Goal: Task Accomplishment & Management: Manage account settings

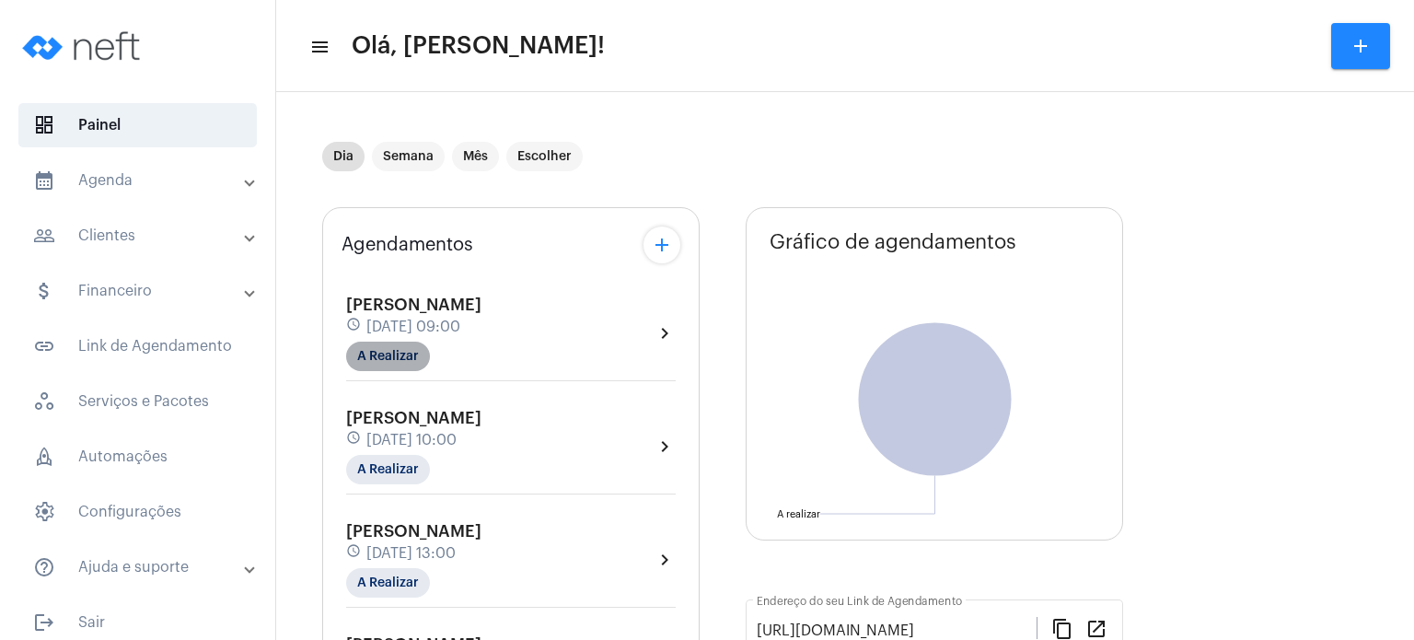
click at [376, 346] on mat-chip "A Realizar" at bounding box center [388, 355] width 84 height 29
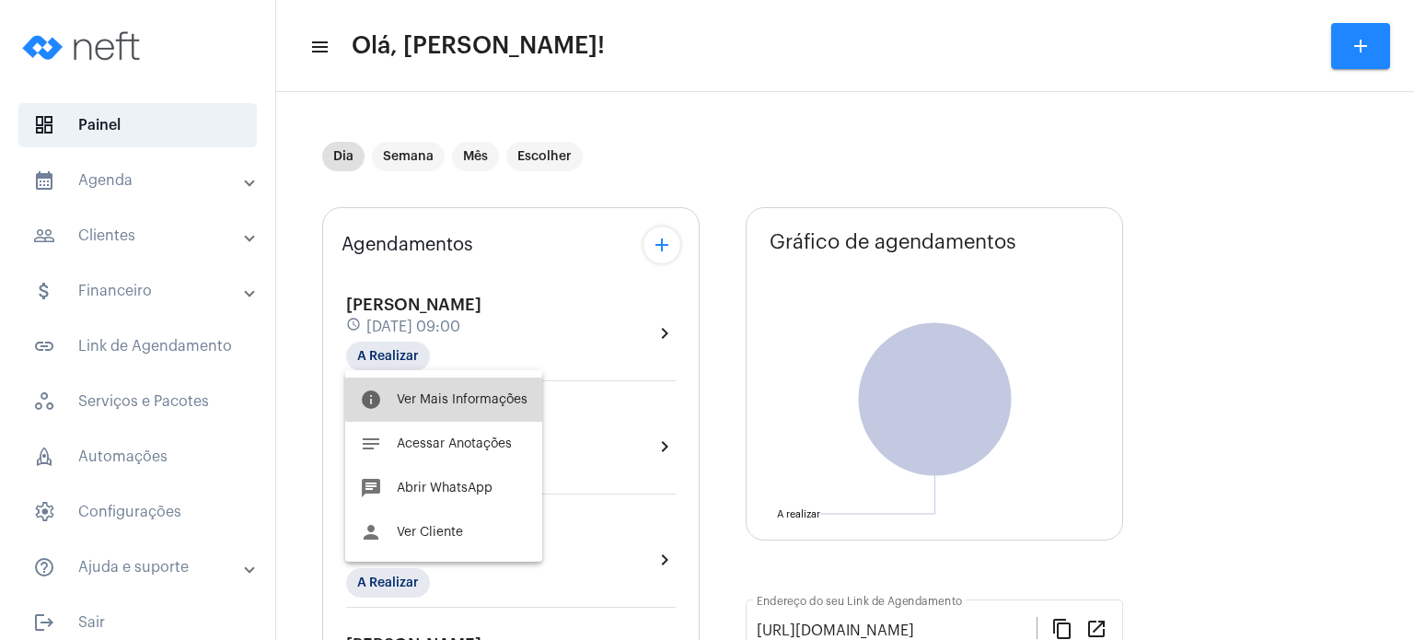
click at [453, 394] on span "Ver Mais Informações" at bounding box center [462, 399] width 131 height 13
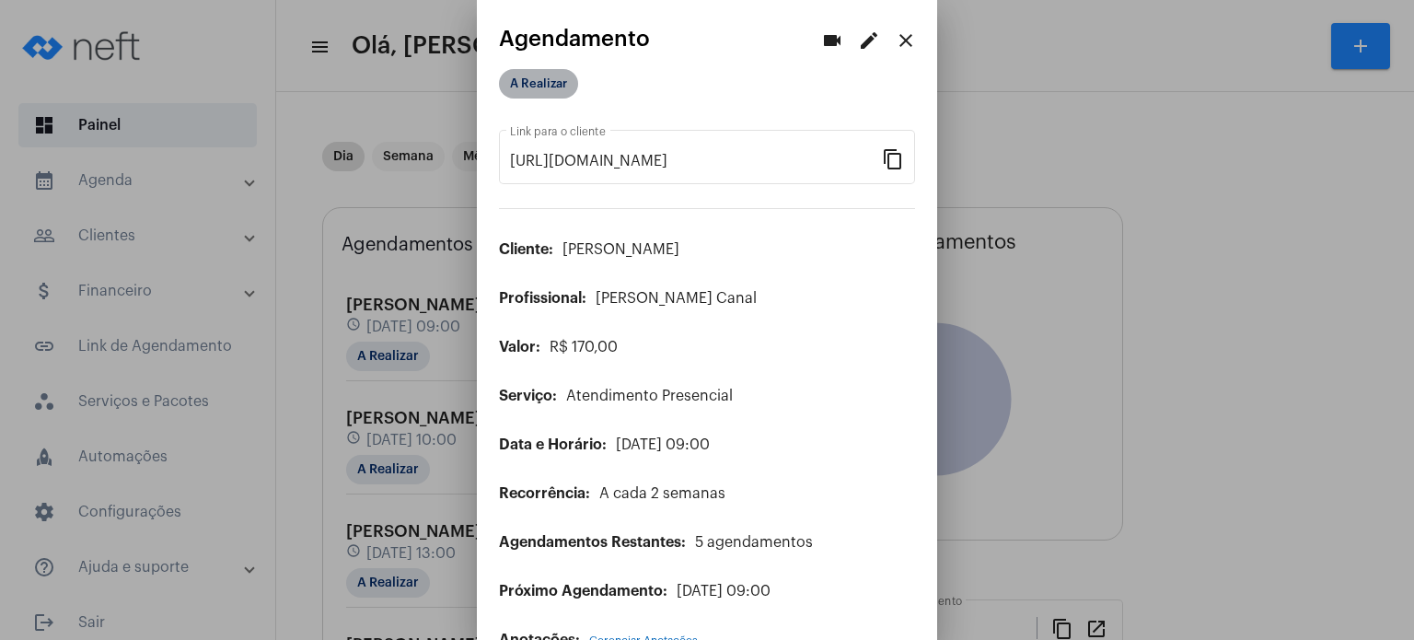
click at [560, 87] on mat-chip "A Realizar" at bounding box center [538, 83] width 79 height 29
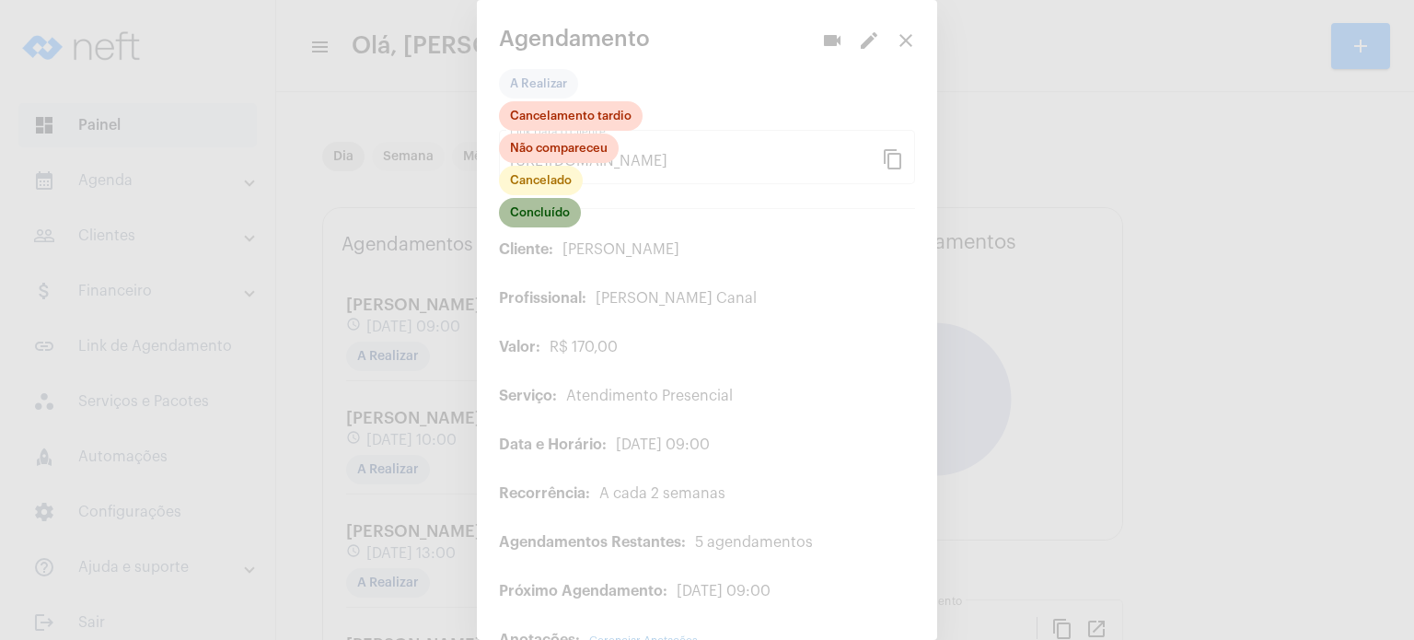
click at [552, 216] on mat-chip "Concluído" at bounding box center [540, 212] width 82 height 29
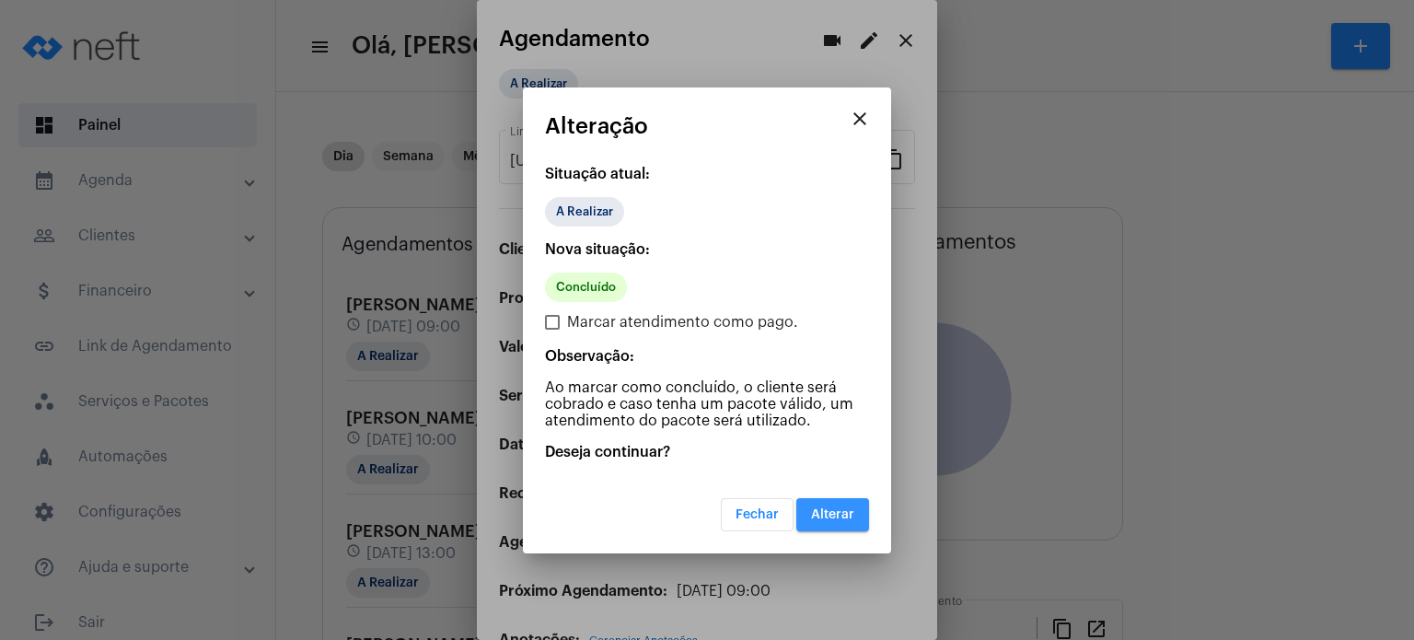
click at [820, 515] on span "Alterar" at bounding box center [832, 514] width 43 height 13
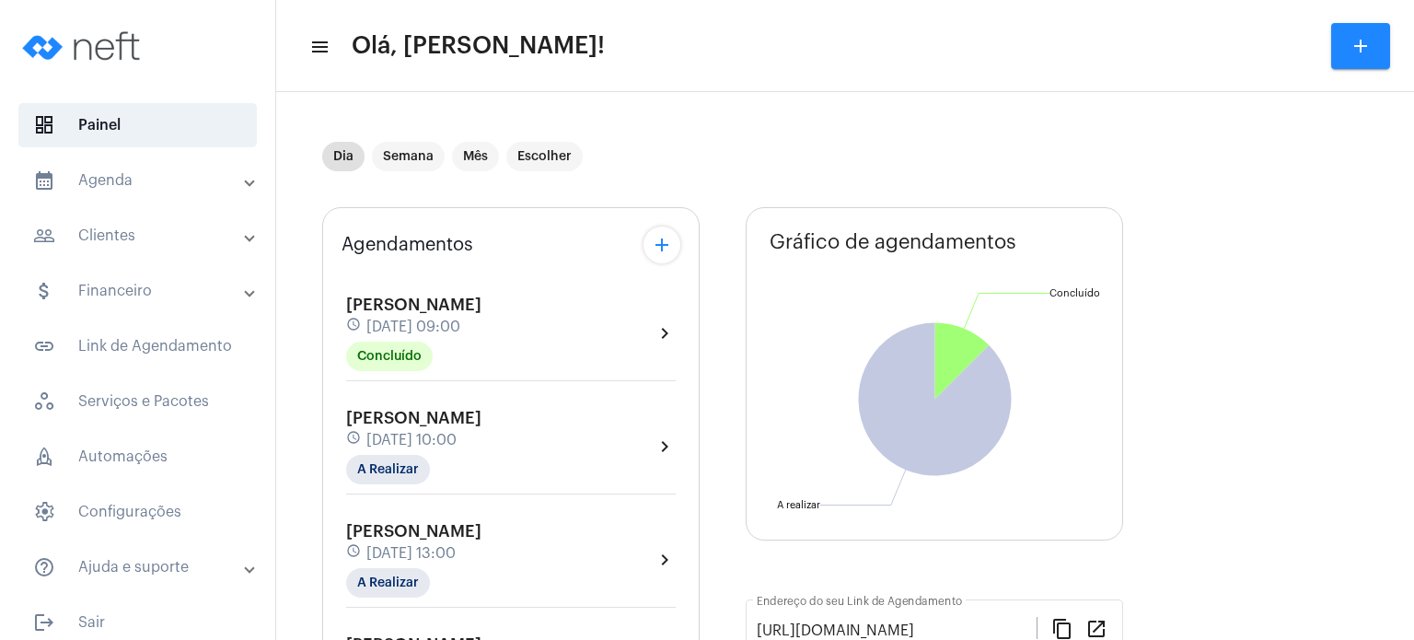
click at [394, 308] on span "[PERSON_NAME]" at bounding box center [413, 304] width 135 height 17
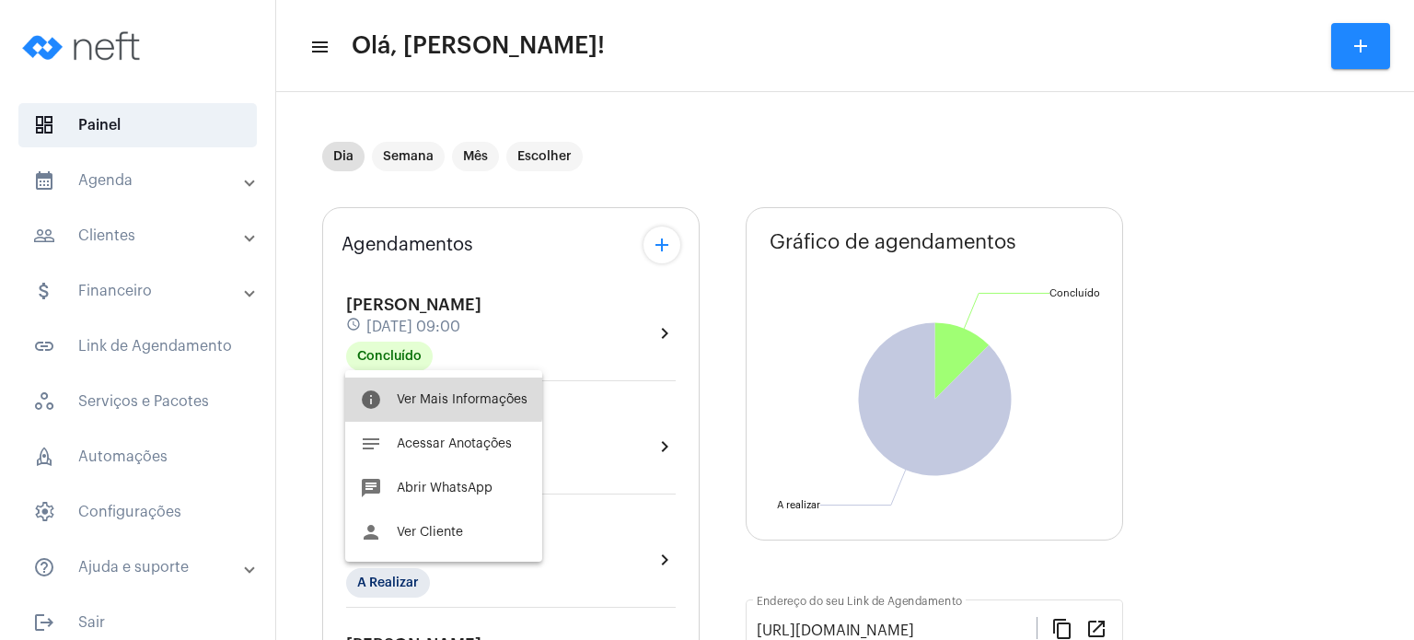
click at [411, 393] on span "Ver Mais Informações" at bounding box center [462, 399] width 131 height 13
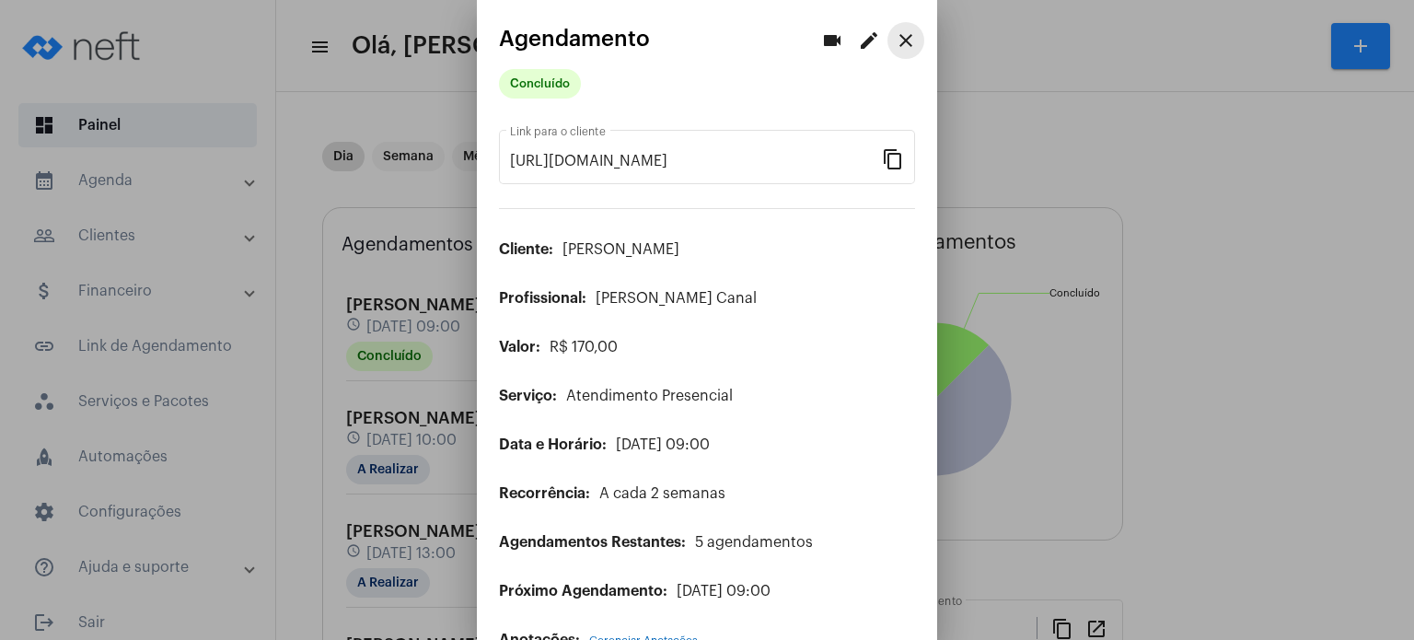
click at [895, 39] on mat-icon "close" at bounding box center [906, 40] width 22 height 22
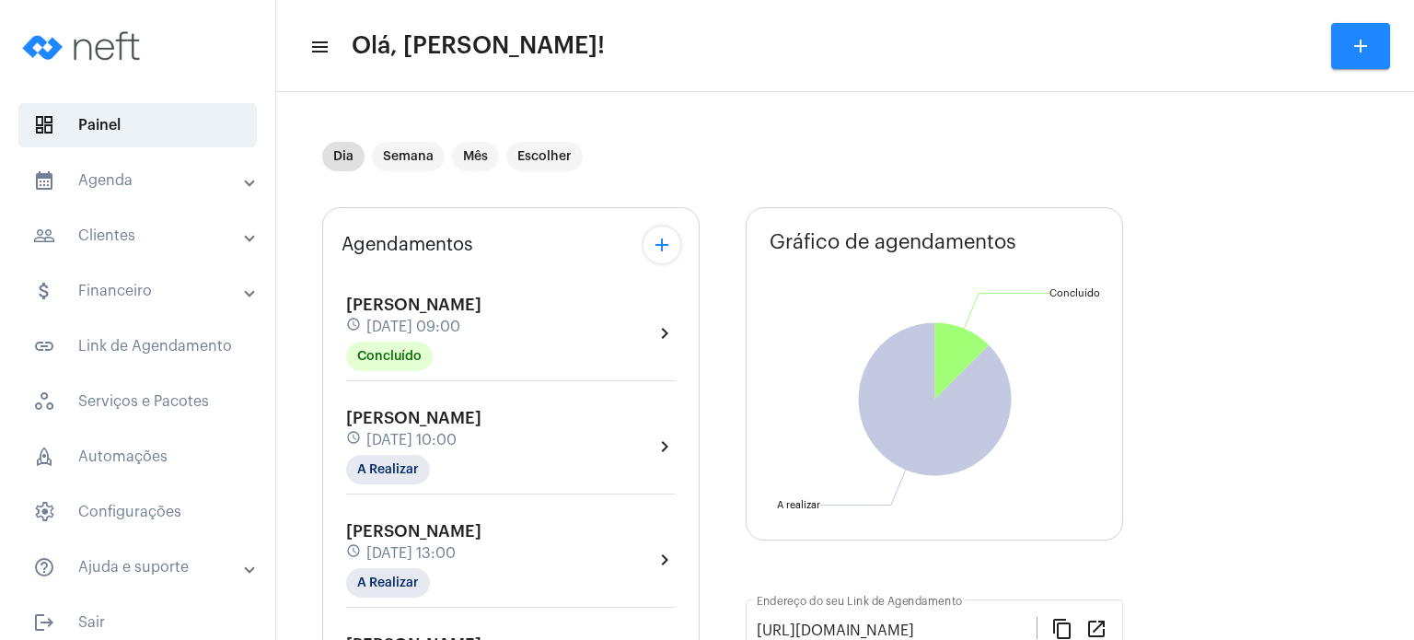
click at [460, 324] on span "[DATE] 09:00" at bounding box center [413, 326] width 94 height 17
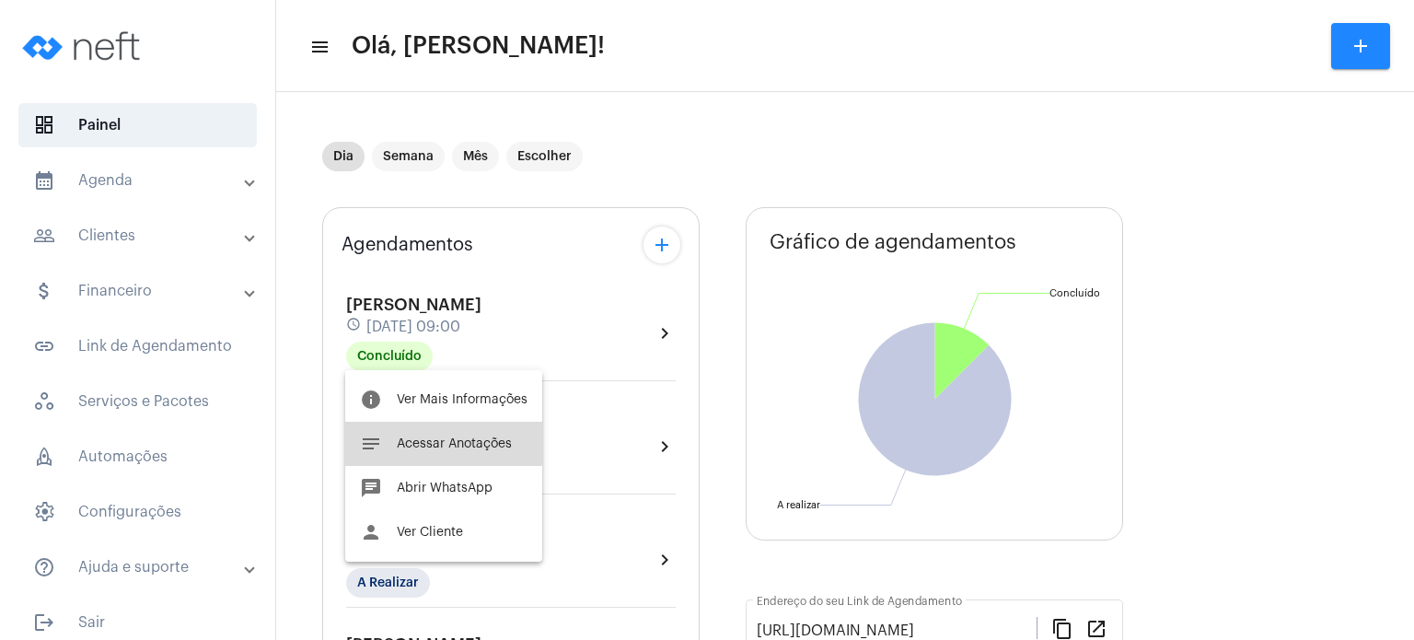
click at [420, 434] on button "notes Acessar Anotações" at bounding box center [443, 444] width 197 height 44
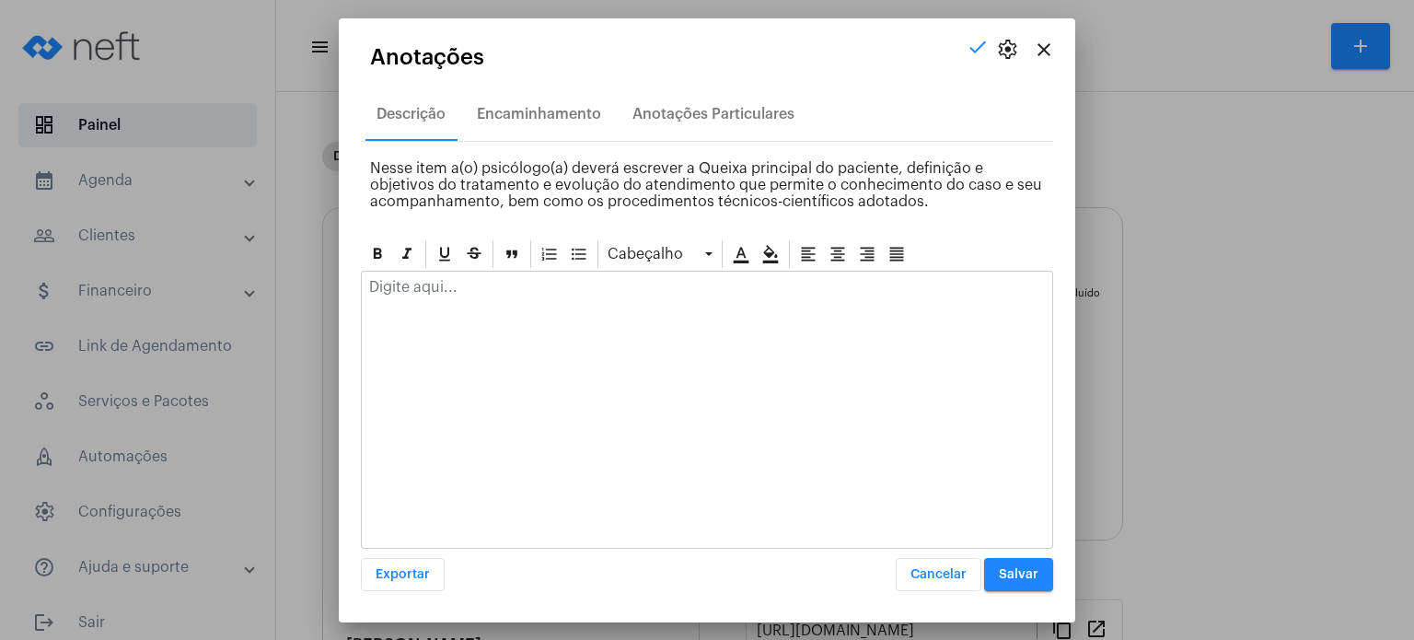
click at [471, 305] on div at bounding box center [707, 292] width 690 height 40
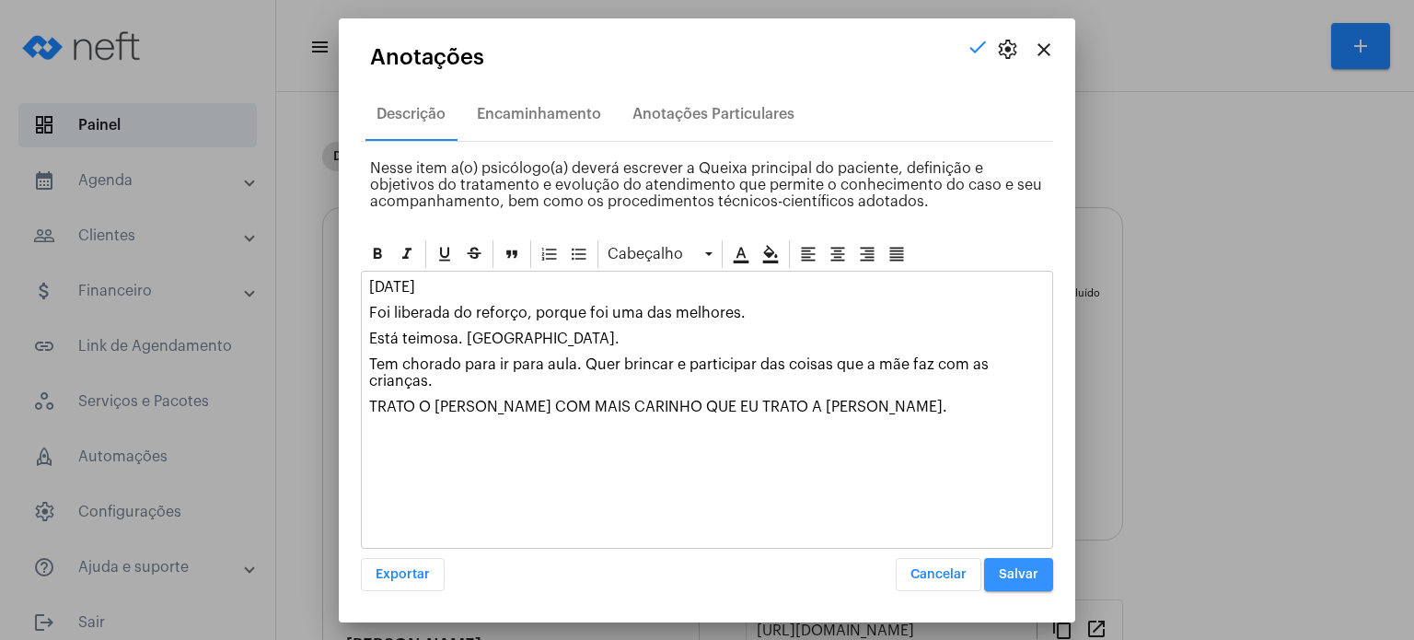
click at [1020, 581] on button "Salvar" at bounding box center [1018, 574] width 69 height 33
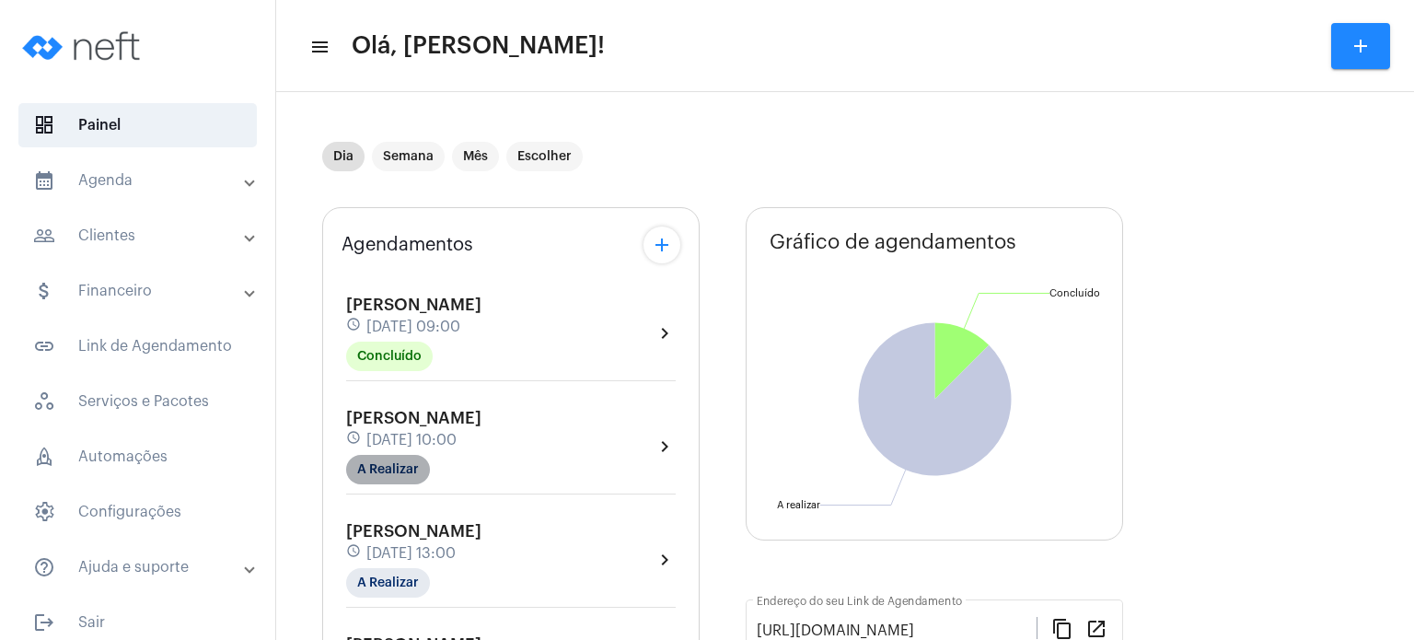
click at [387, 478] on mat-chip "A Realizar" at bounding box center [388, 469] width 84 height 29
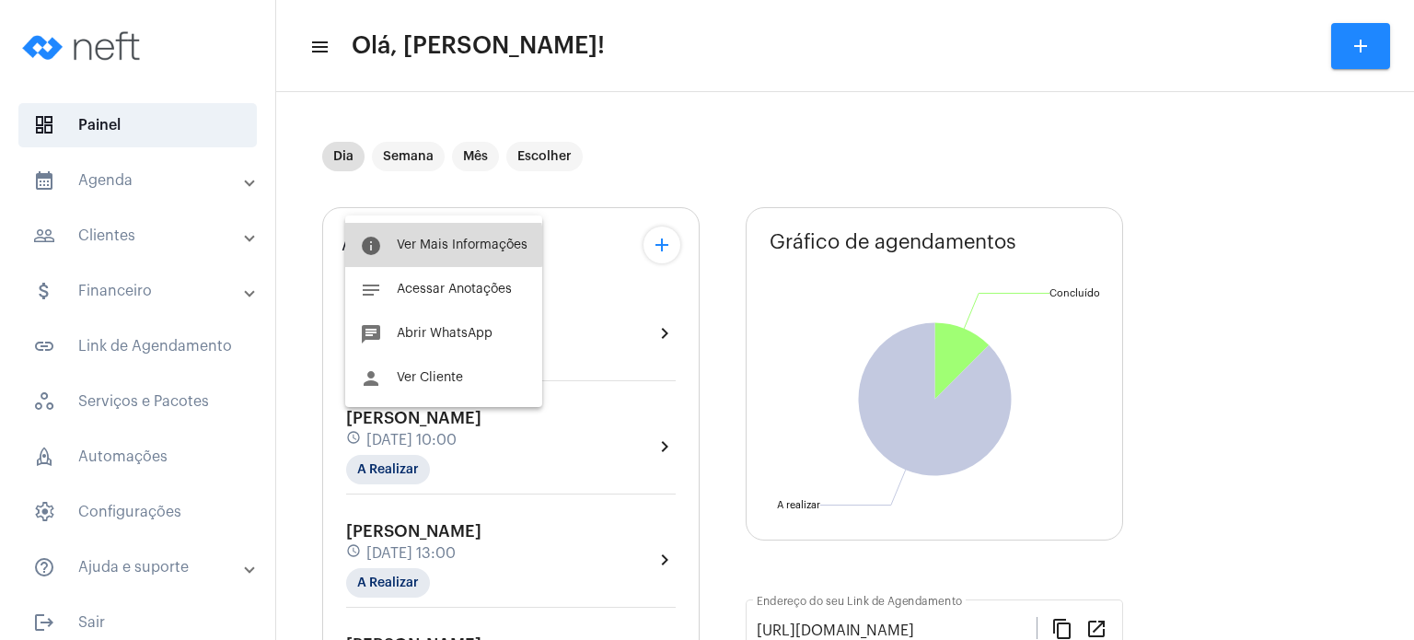
click at [442, 246] on span "Ver Mais Informações" at bounding box center [462, 244] width 131 height 13
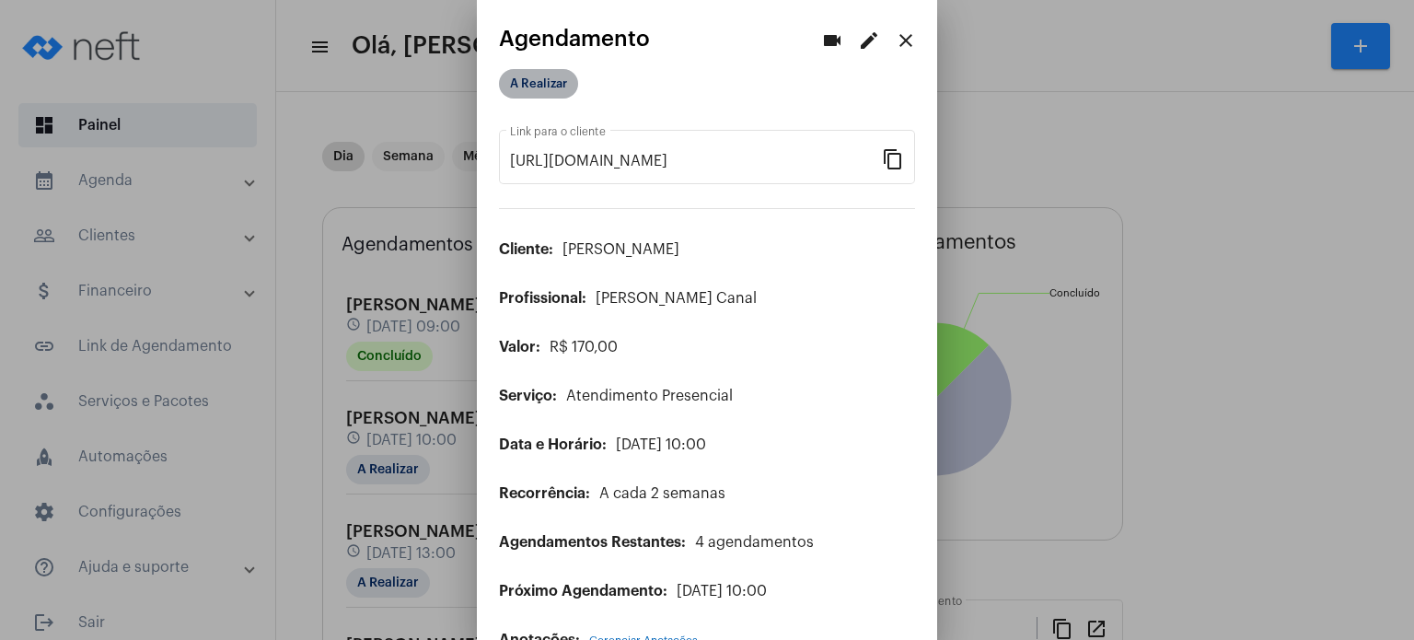
click at [538, 80] on mat-chip "A Realizar" at bounding box center [538, 83] width 79 height 29
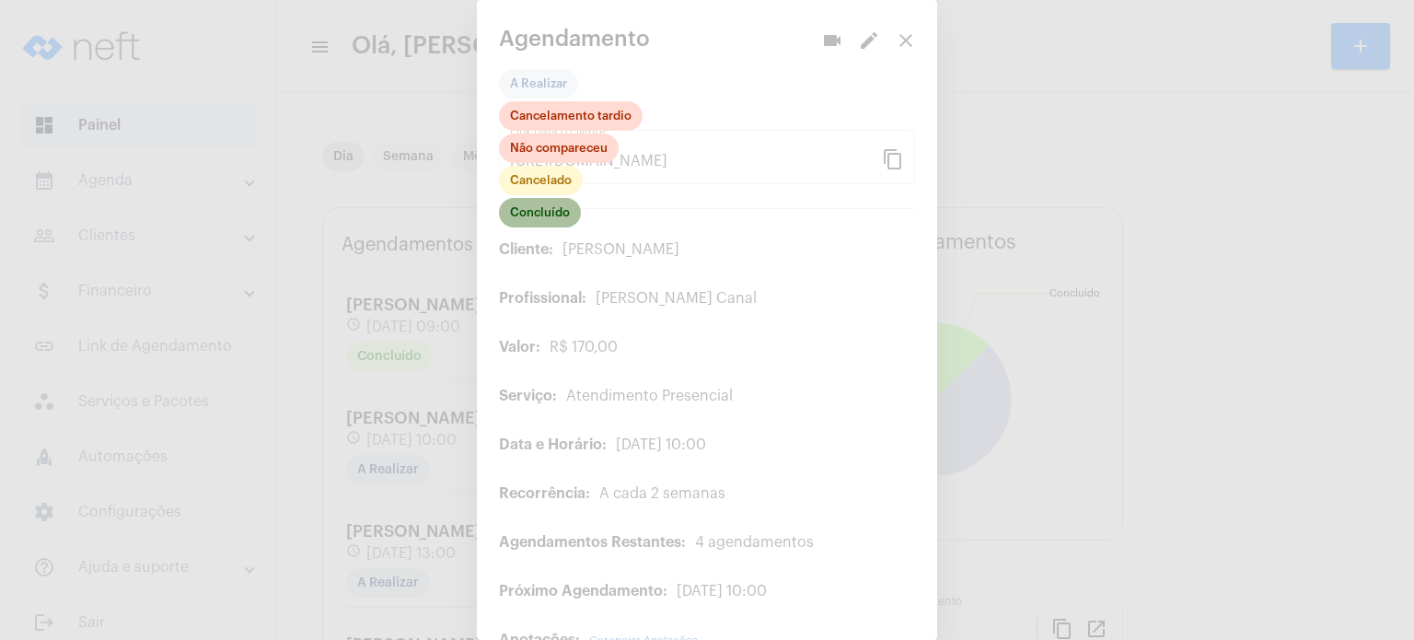
click at [555, 206] on mat-chip "Concluído" at bounding box center [540, 212] width 82 height 29
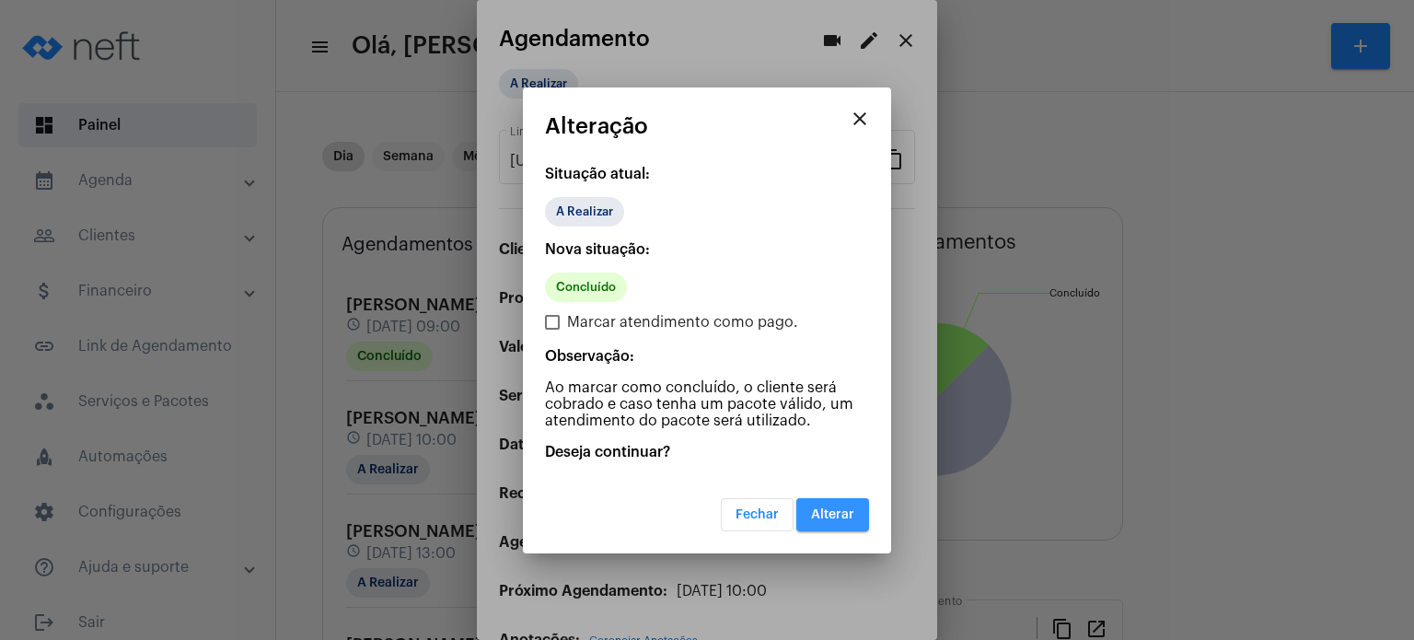
click at [865, 502] on button "Alterar" at bounding box center [832, 514] width 73 height 33
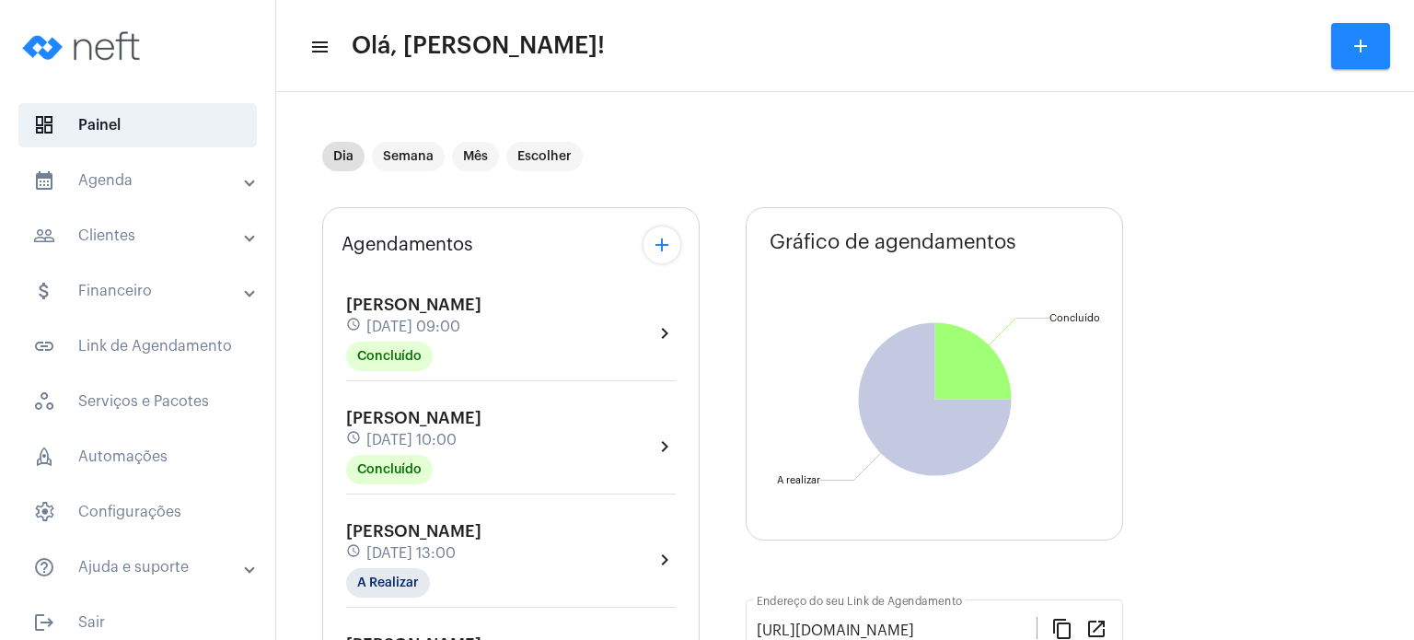
click at [457, 432] on span "[DATE] 10:00" at bounding box center [411, 440] width 90 height 17
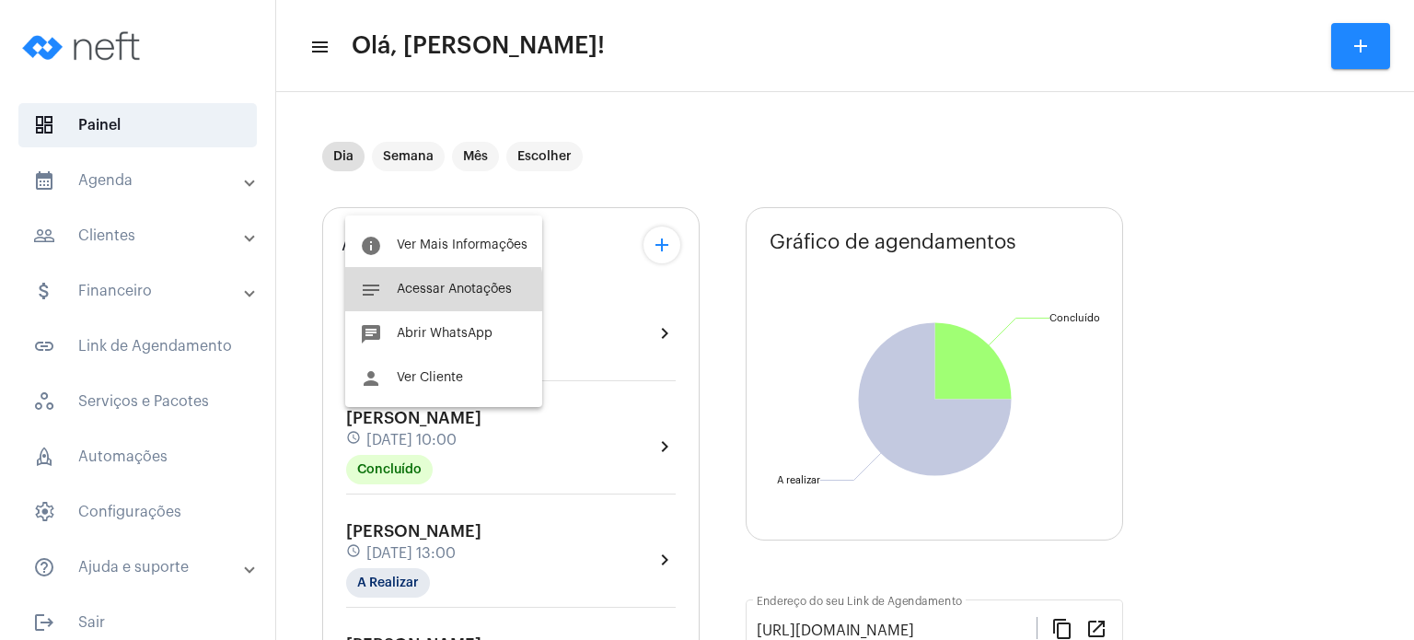
click at [427, 297] on button "notes Acessar Anotações" at bounding box center [443, 289] width 197 height 44
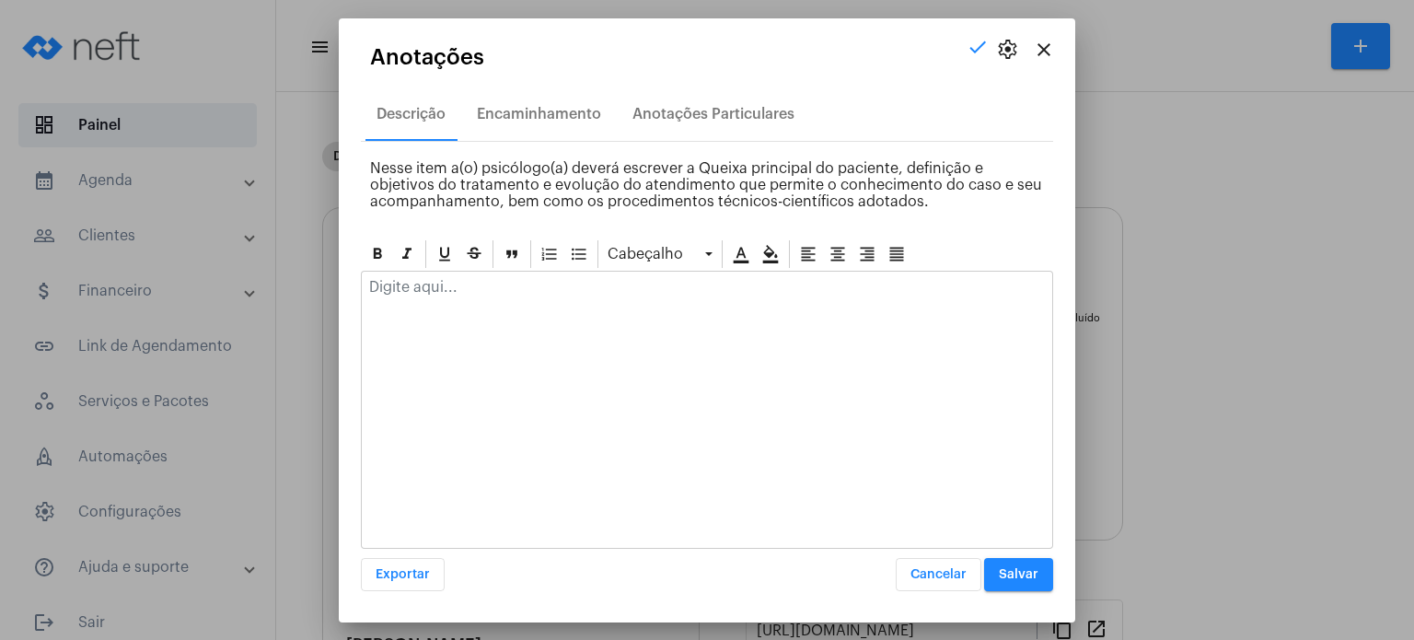
click at [427, 297] on div at bounding box center [707, 292] width 690 height 40
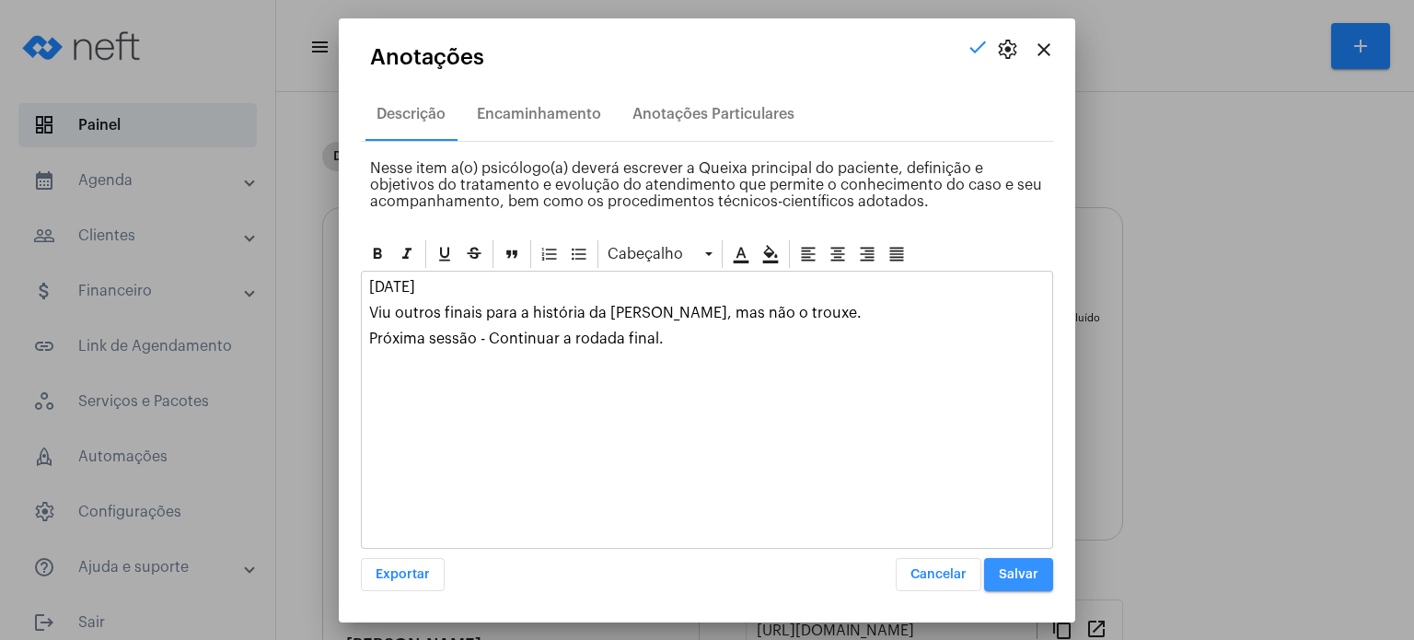
click at [1015, 562] on button "Salvar" at bounding box center [1018, 574] width 69 height 33
